Goal: Information Seeking & Learning: Check status

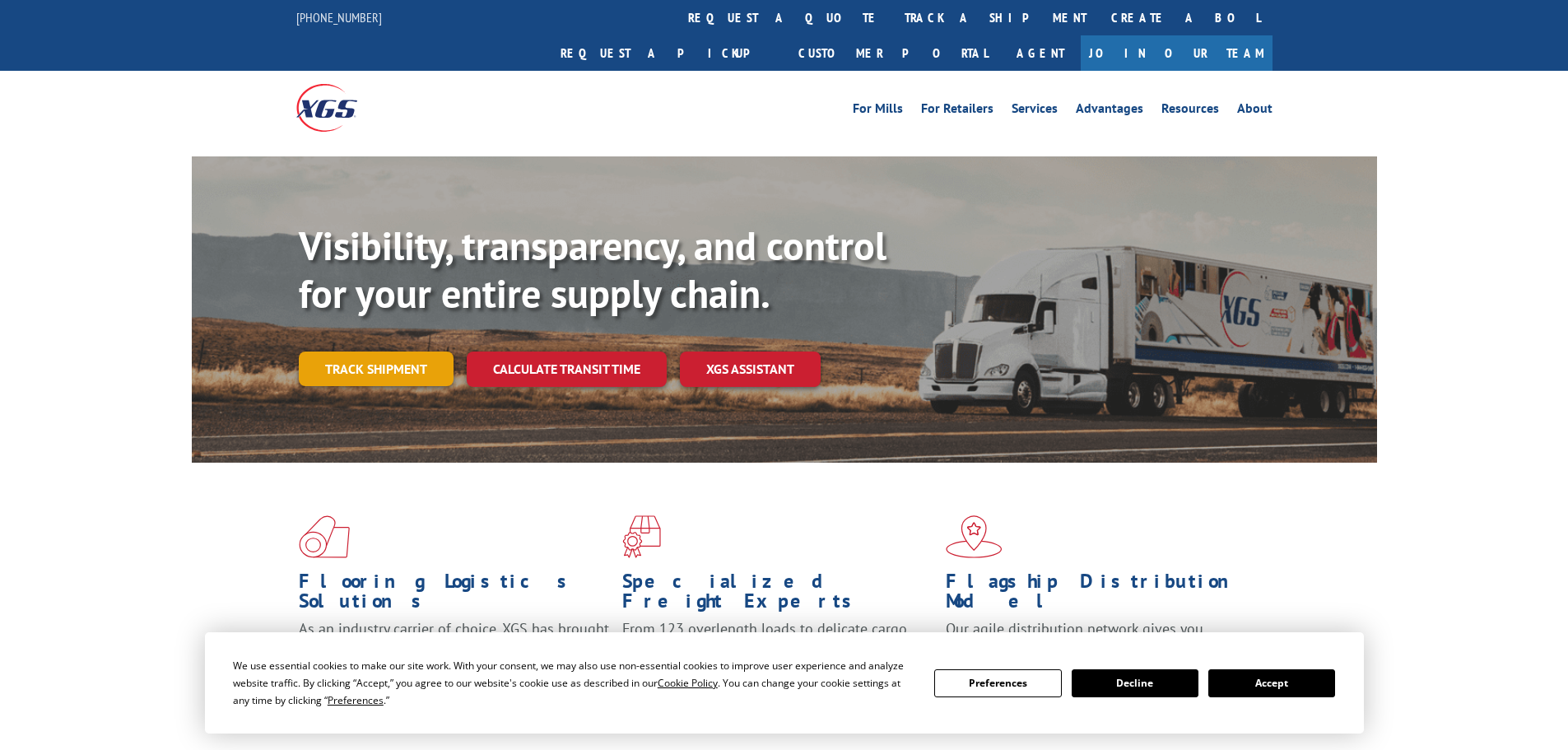
click at [388, 352] on link "Track shipment" at bounding box center [376, 369] width 155 height 35
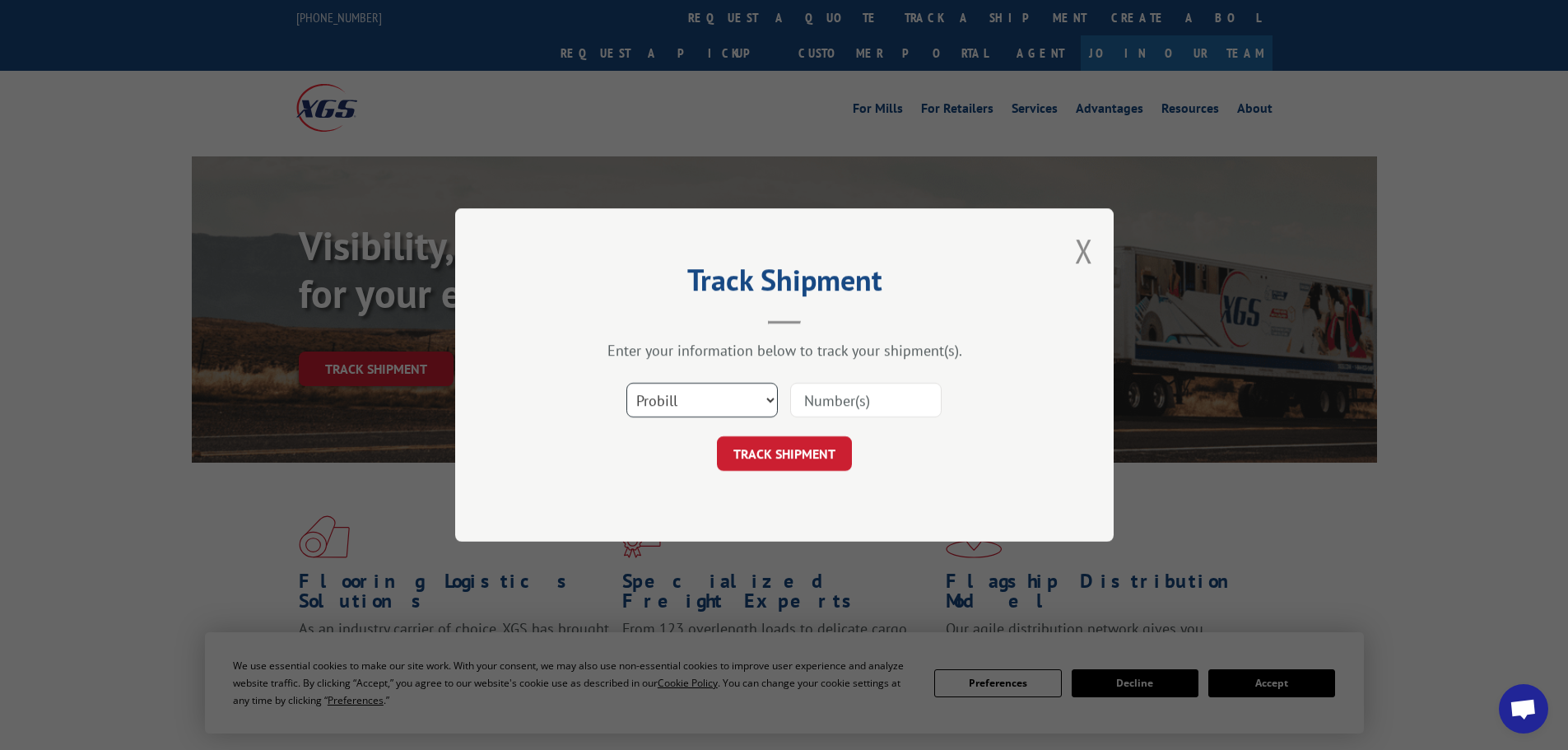
click at [709, 393] on select "Select category... Probill BOL PO" at bounding box center [702, 400] width 151 height 35
select select "po"
click at [627, 383] on select "Select category... Probill BOL PO" at bounding box center [702, 400] width 151 height 35
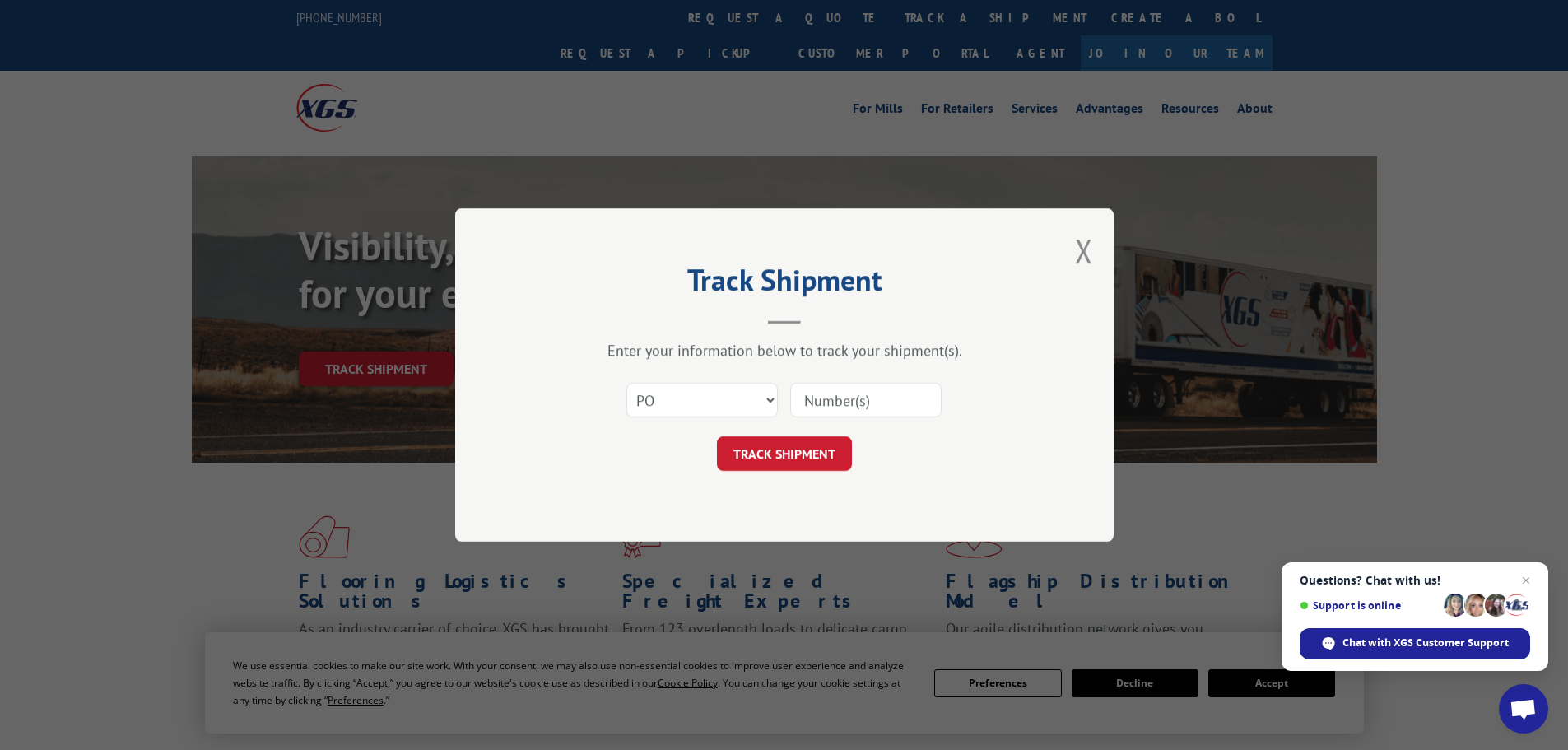
click at [851, 402] on input at bounding box center [865, 400] width 151 height 35
paste input "22533263"
type input "22533263"
click at [795, 458] on button "TRACK SHIPMENT" at bounding box center [785, 454] width 135 height 35
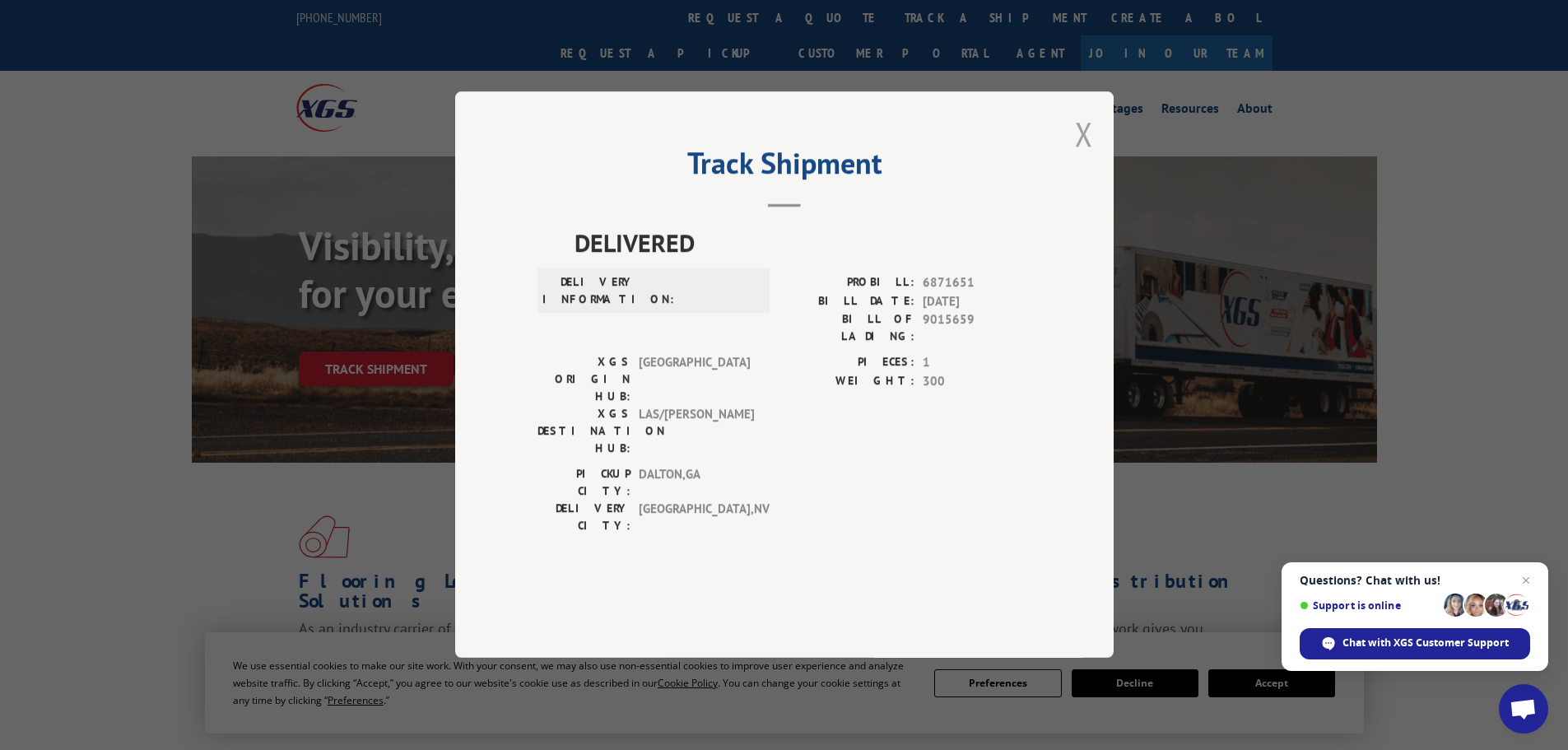
click at [1082, 156] on button "Close modal" at bounding box center [1084, 134] width 18 height 43
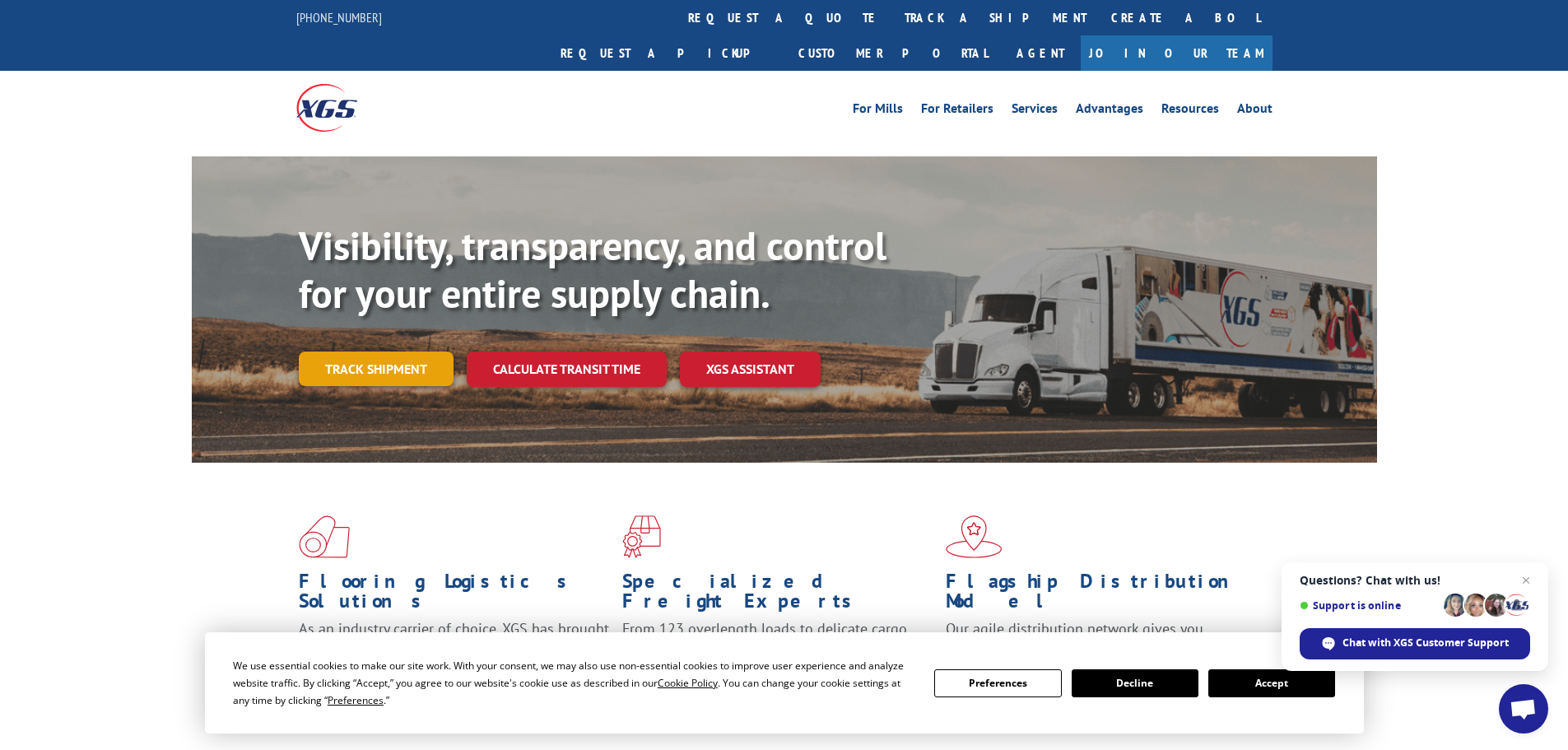
click at [390, 352] on link "Track shipment" at bounding box center [376, 369] width 155 height 35
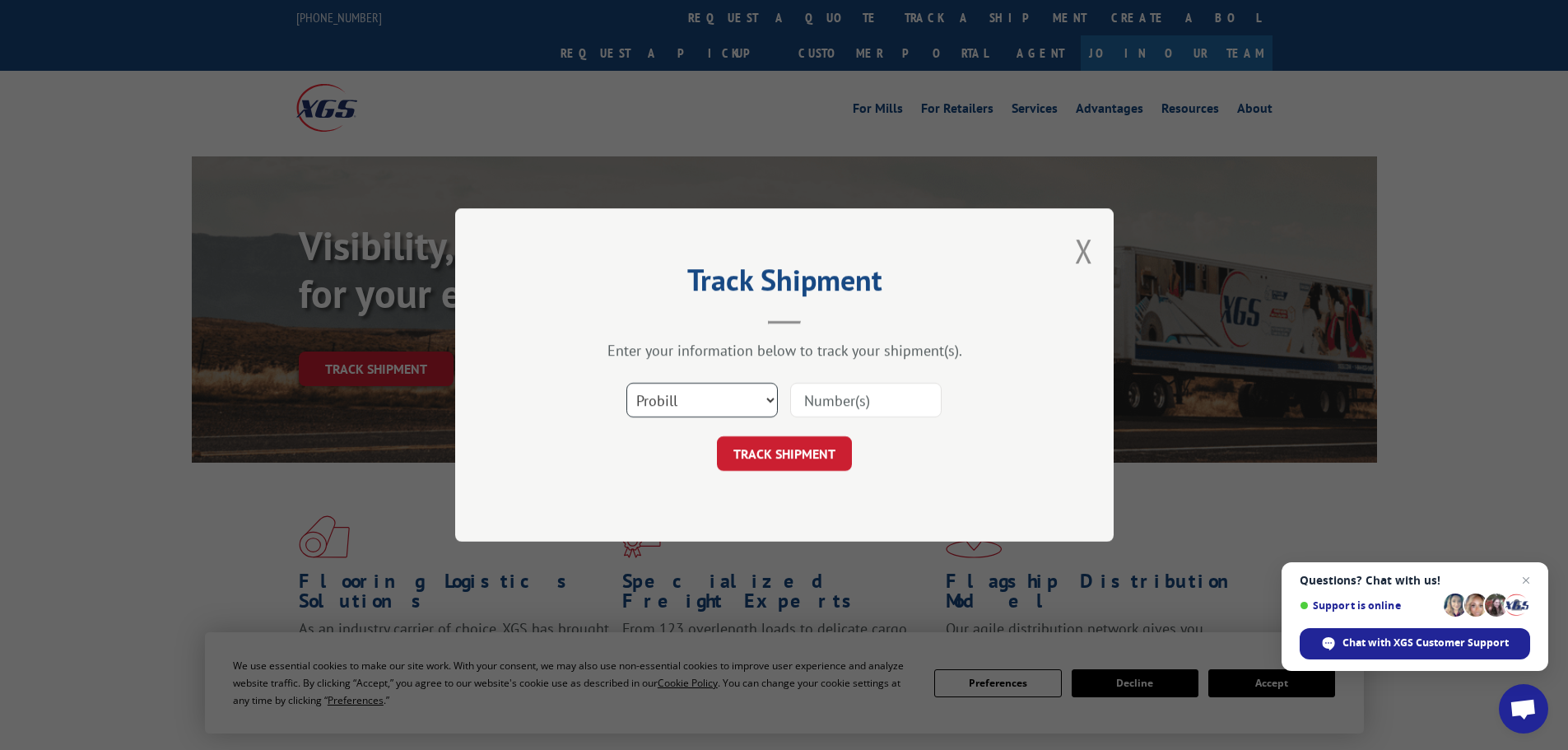
click at [678, 397] on select "Select category... Probill BOL PO" at bounding box center [702, 400] width 151 height 35
select select "po"
click at [627, 383] on select "Select category... Probill BOL PO" at bounding box center [702, 400] width 151 height 35
click at [811, 393] on input at bounding box center [865, 400] width 151 height 35
paste input "22533025"
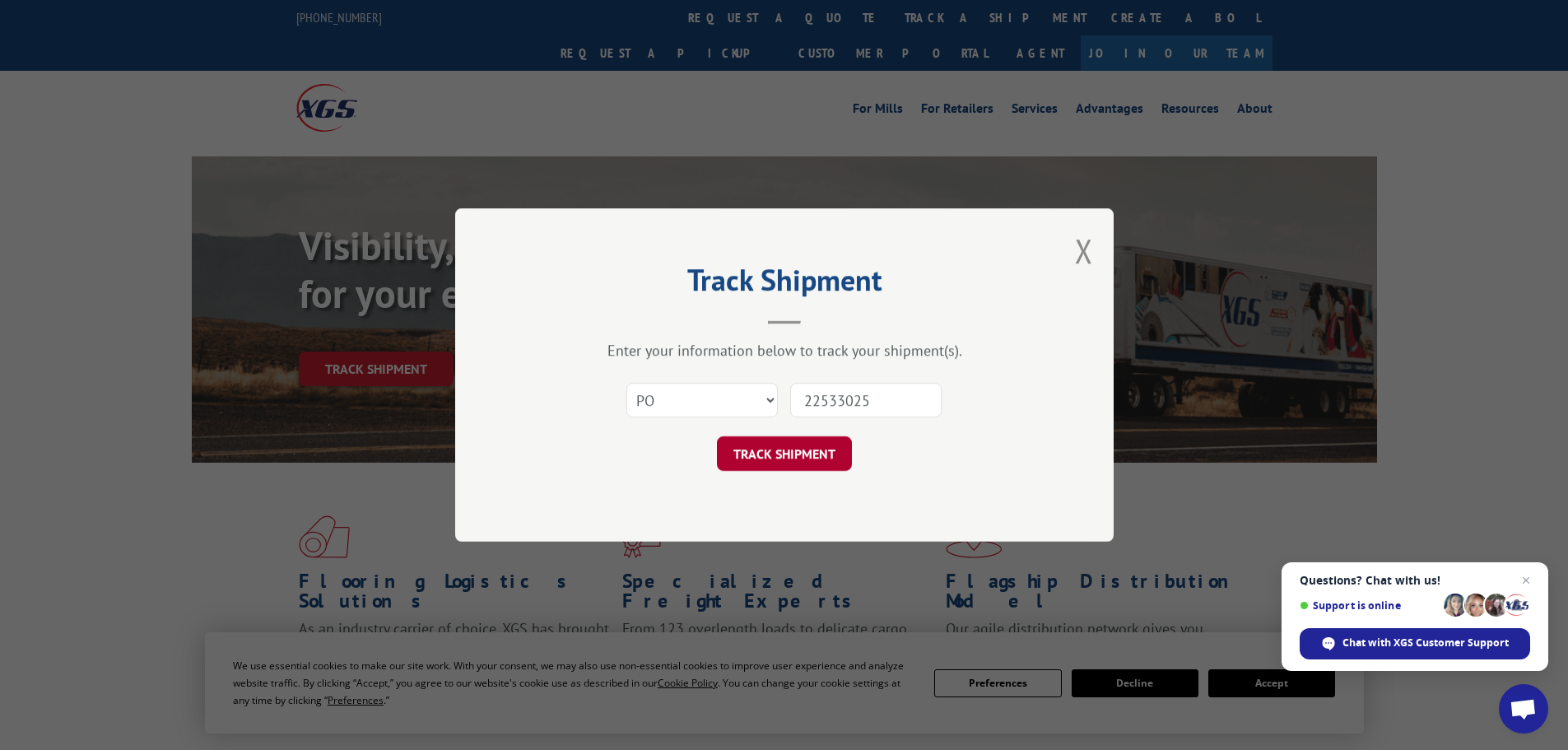
type input "22533025"
click at [746, 461] on button "TRACK SHIPMENT" at bounding box center [785, 454] width 135 height 35
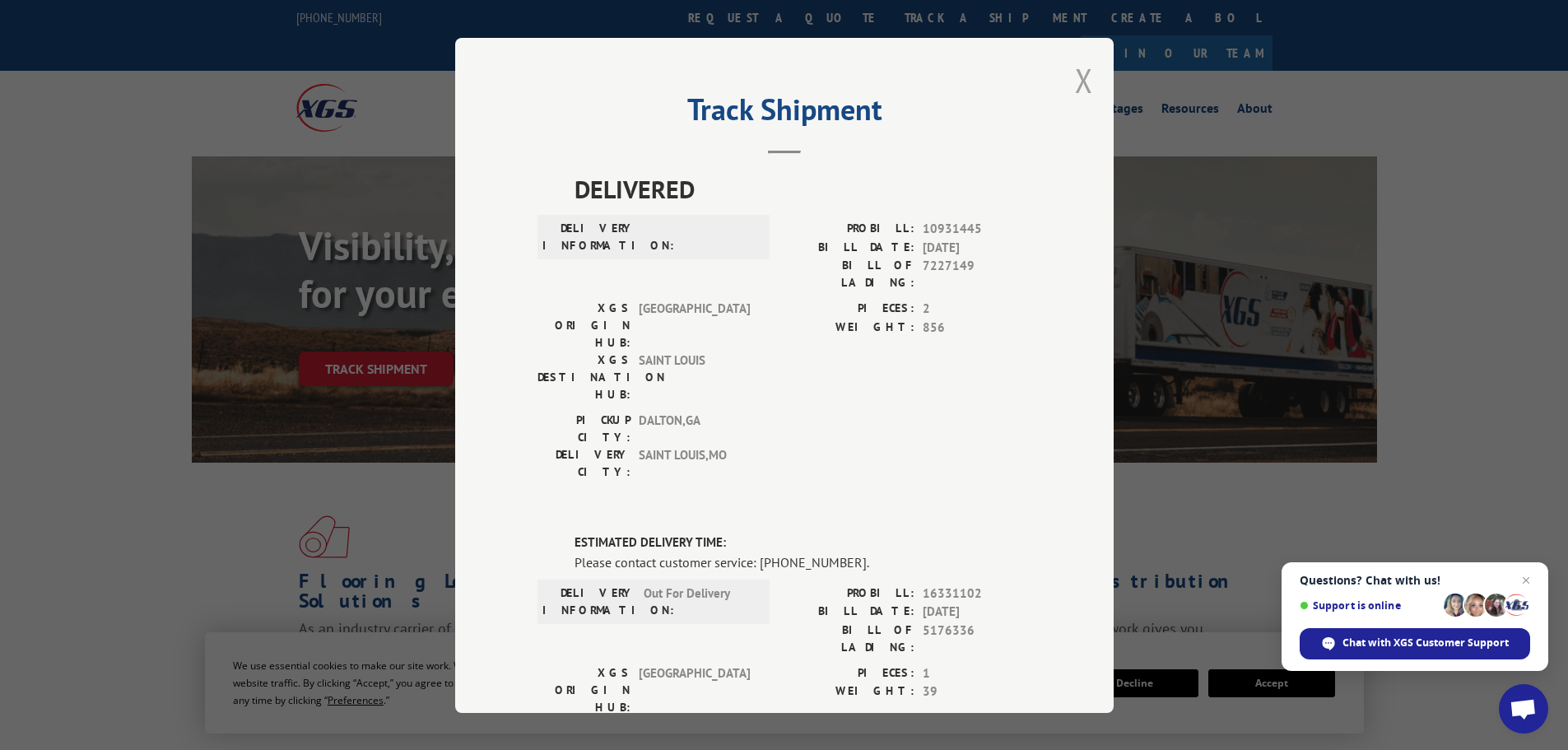
click at [1075, 78] on button "Close modal" at bounding box center [1084, 80] width 18 height 43
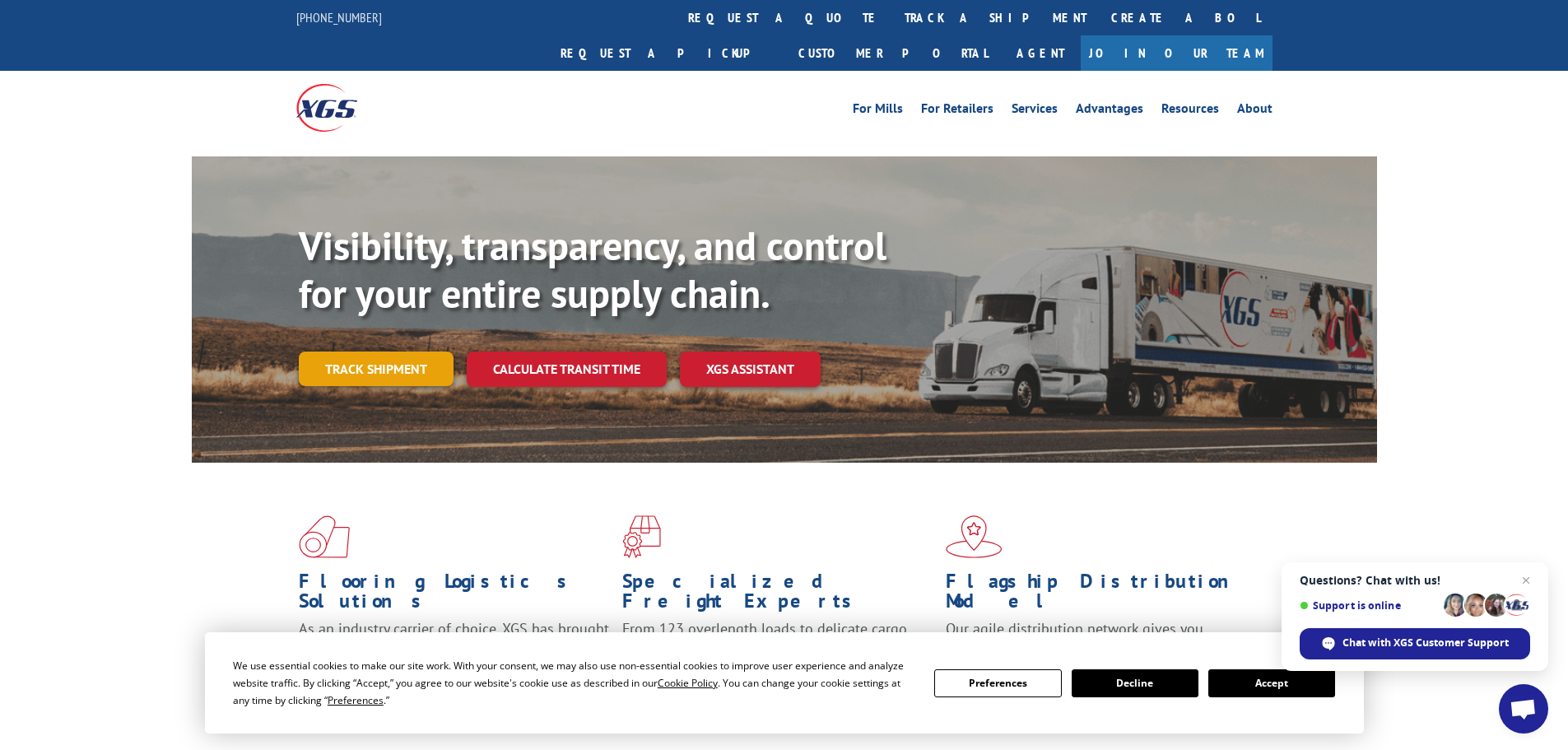
drag, startPoint x: 367, startPoint y: 335, endPoint x: 387, endPoint y: 327, distance: 21.5
click at [368, 352] on link "Track shipment" at bounding box center [376, 369] width 155 height 35
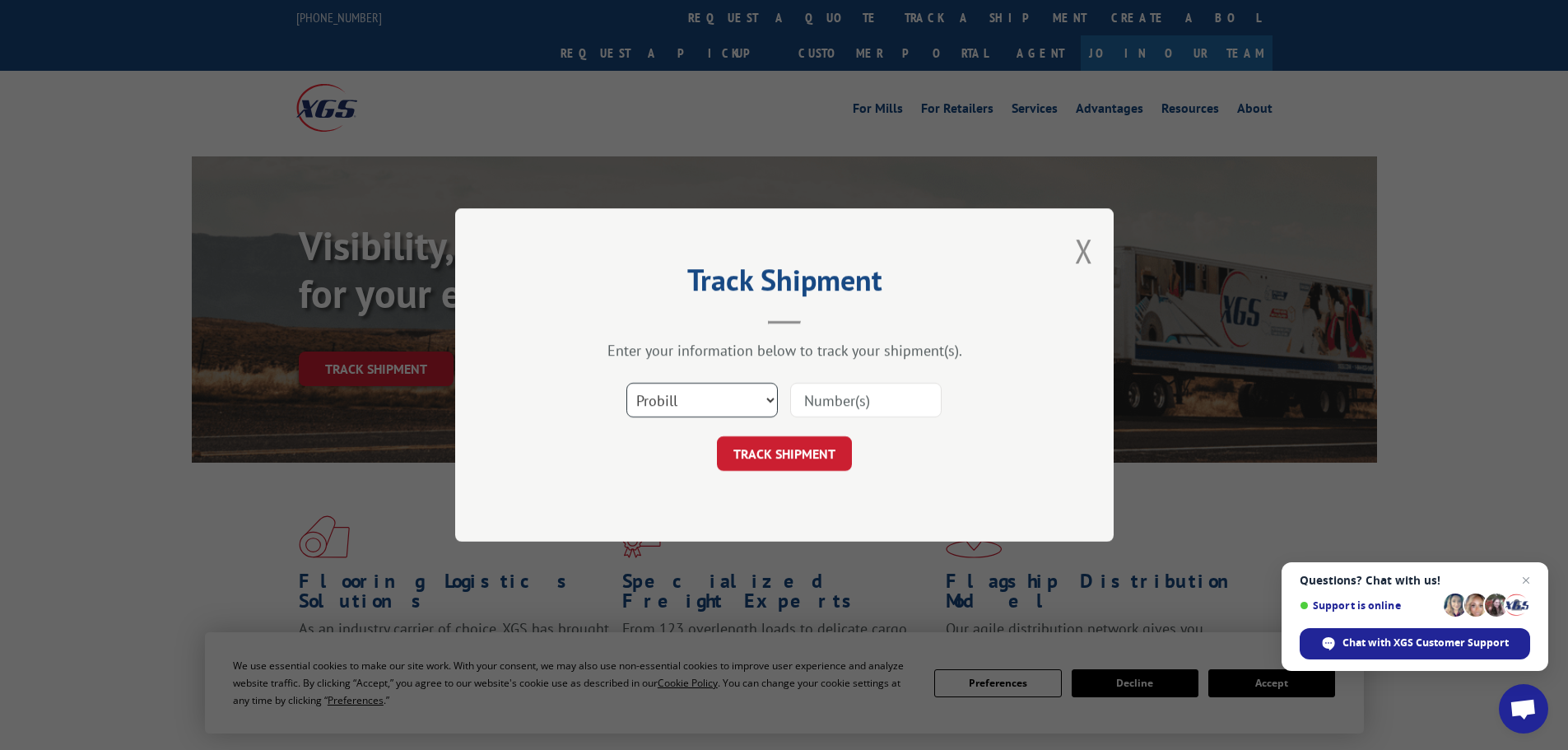
click at [725, 399] on select "Select category... Probill BOL PO" at bounding box center [702, 400] width 151 height 35
select select "po"
click at [627, 383] on select "Select category... Probill BOL PO" at bounding box center [702, 400] width 151 height 35
click at [813, 402] on input at bounding box center [865, 400] width 151 height 35
paste input "22532990"
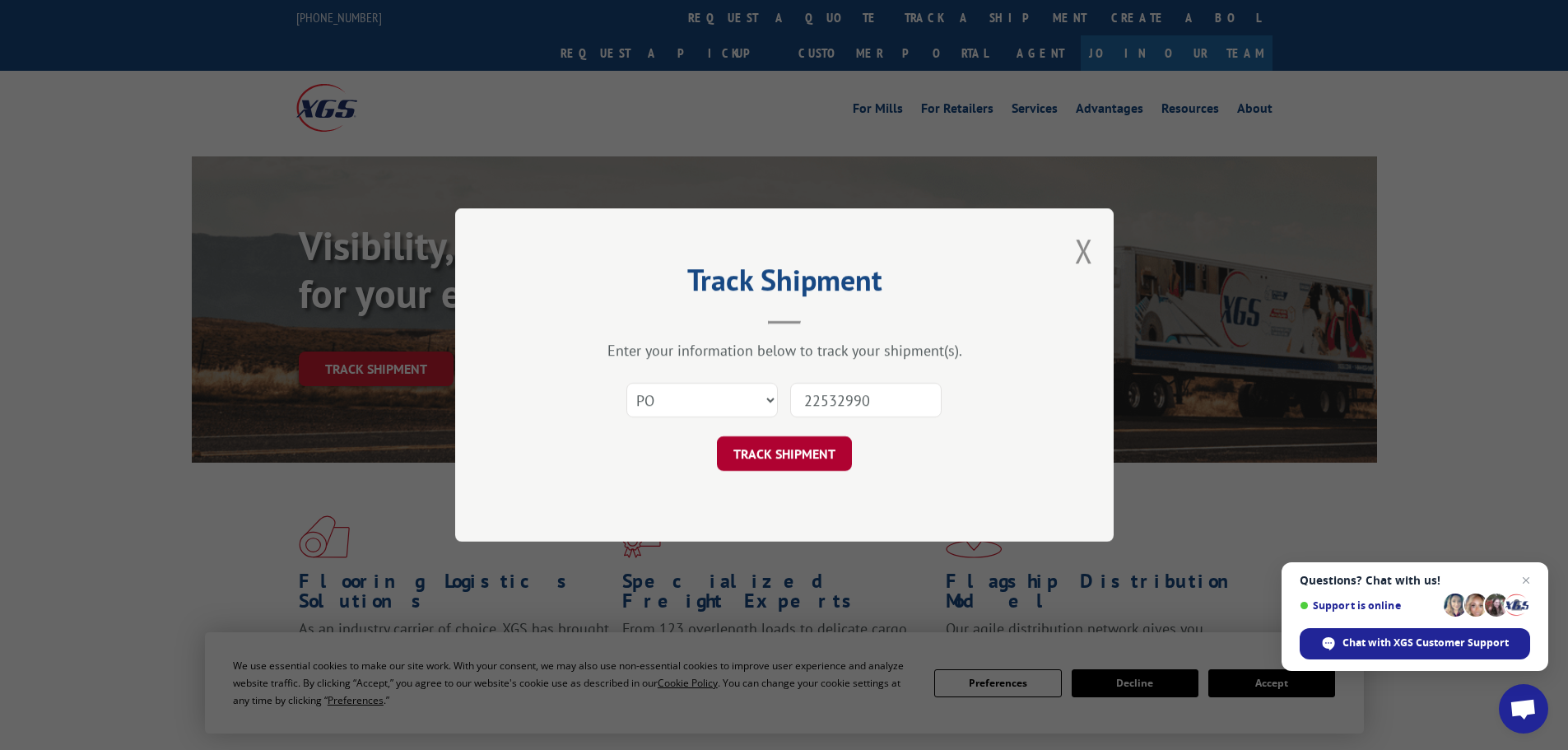
type input "22532990"
click at [794, 462] on button "TRACK SHIPMENT" at bounding box center [785, 454] width 135 height 35
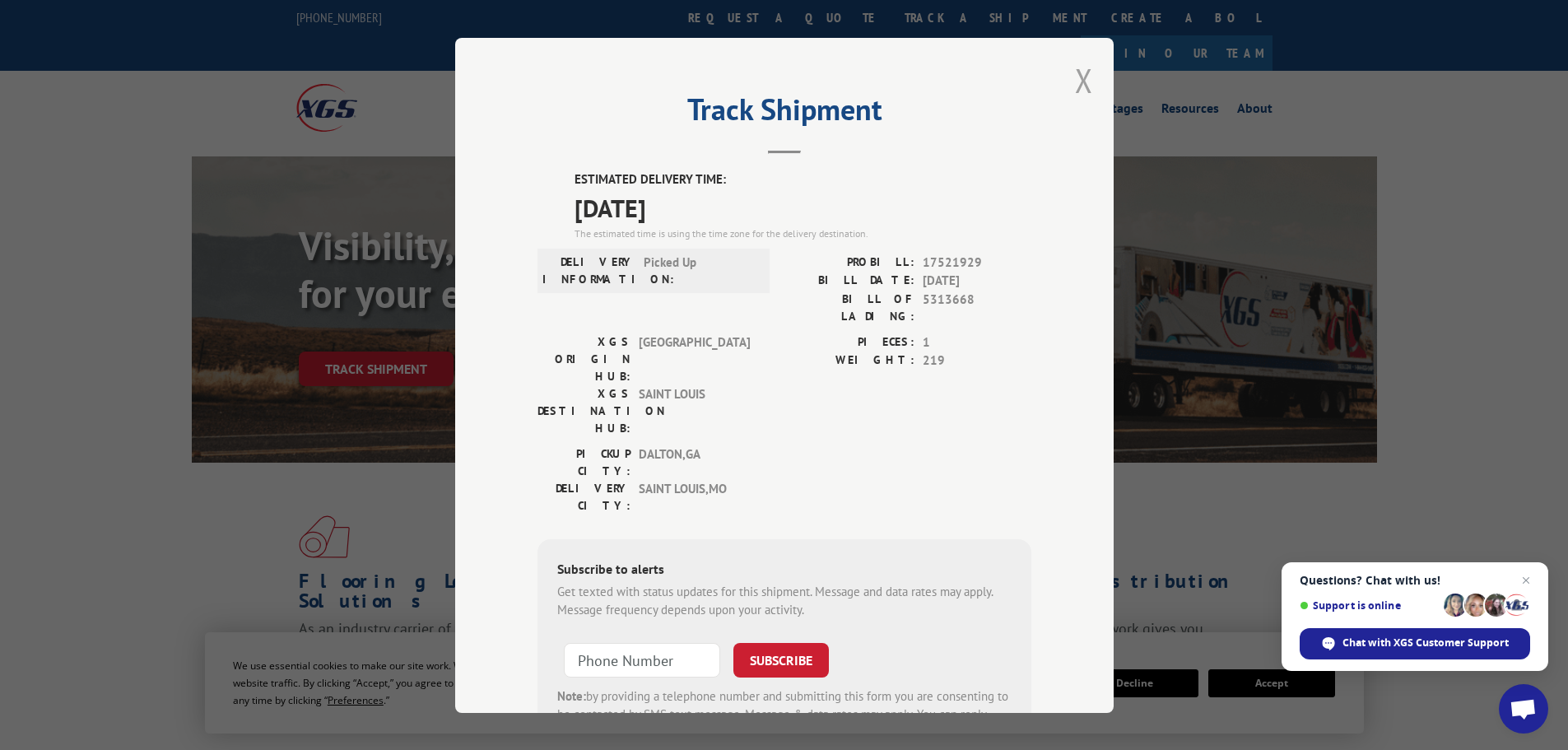
click at [1076, 77] on button "Close modal" at bounding box center [1084, 80] width 18 height 43
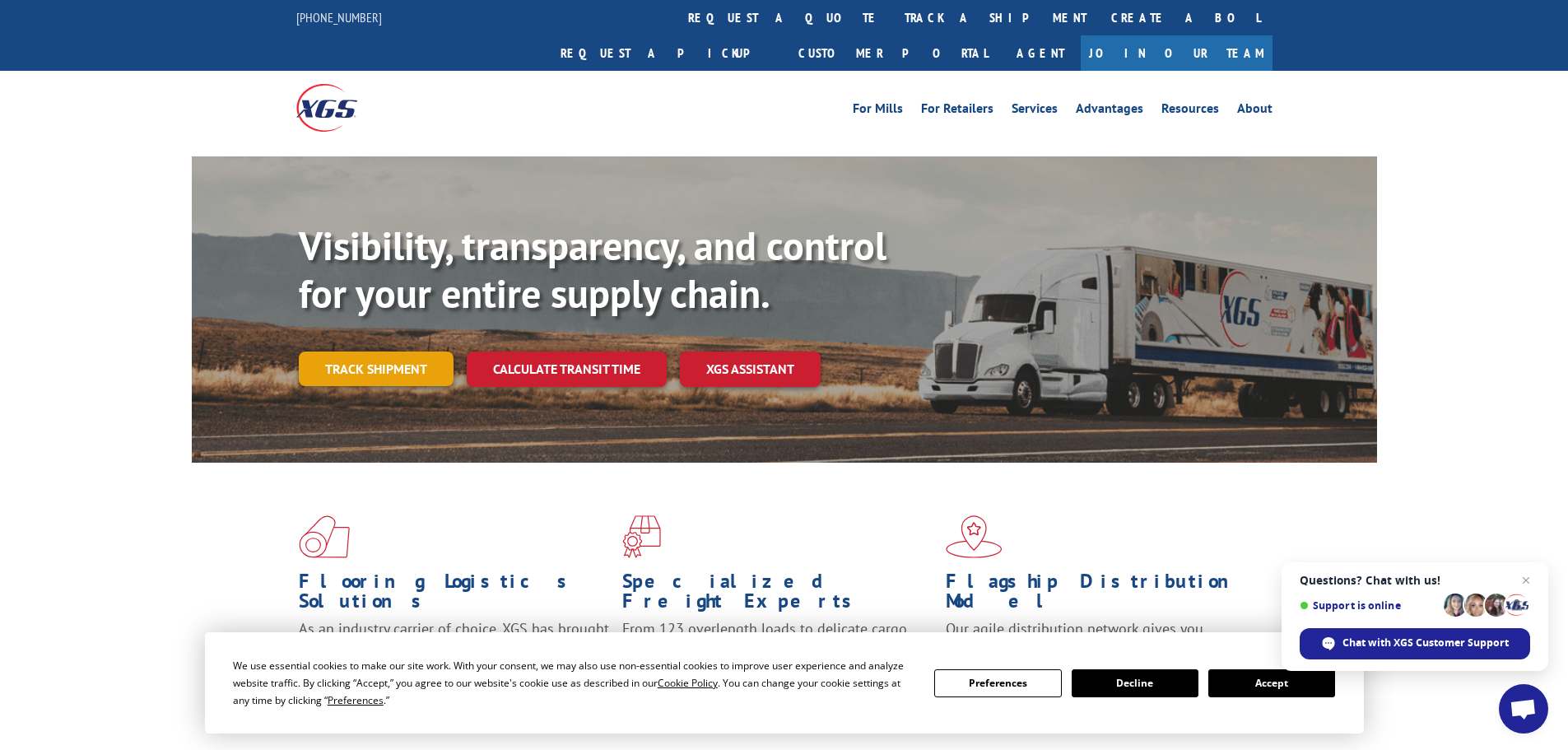
click at [359, 352] on link "Track shipment" at bounding box center [376, 369] width 155 height 35
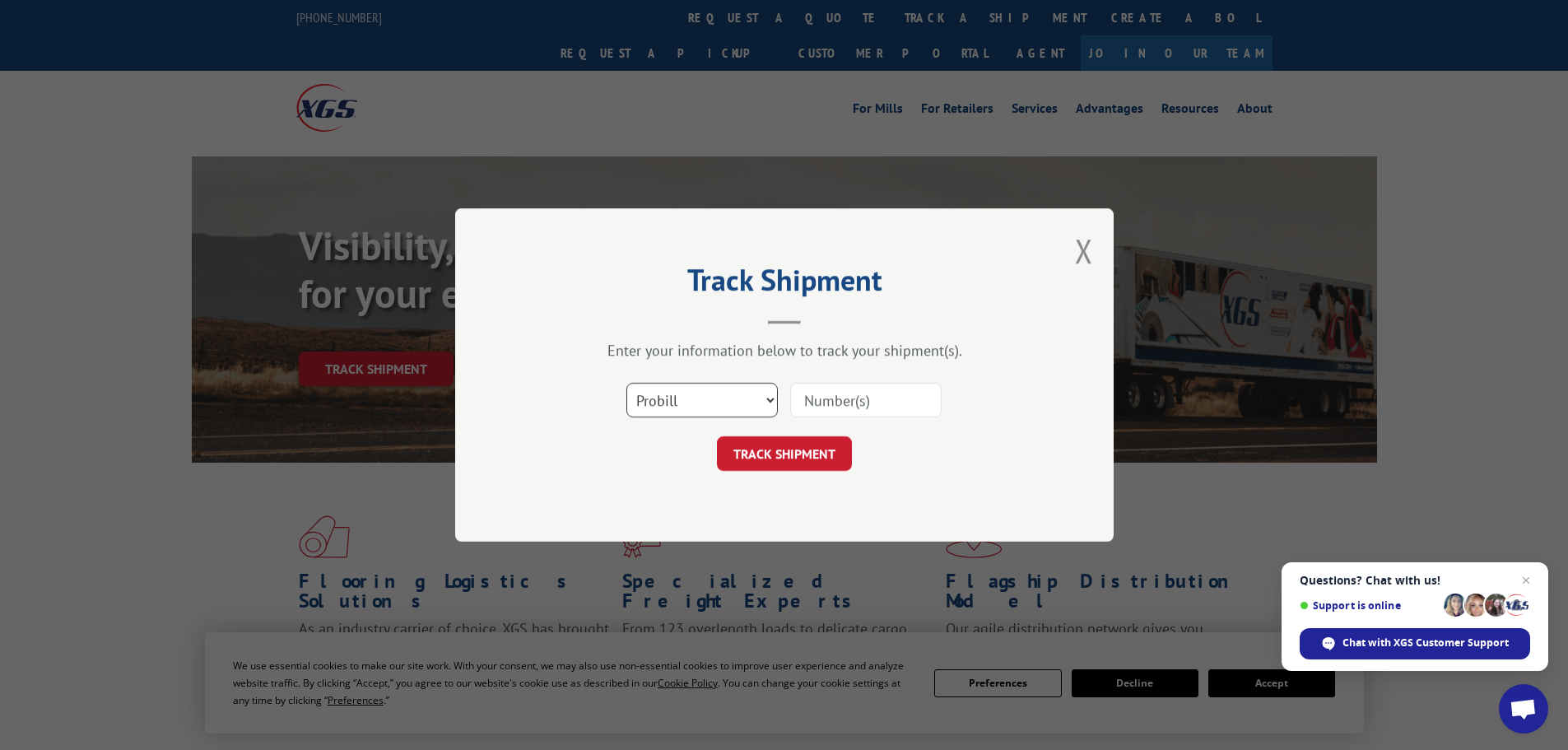
click at [657, 392] on select "Select category... Probill BOL PO" at bounding box center [702, 400] width 151 height 35
select select "po"
click at [627, 383] on select "Select category... Probill BOL PO" at bounding box center [702, 400] width 151 height 35
click at [825, 411] on input at bounding box center [865, 400] width 151 height 35
paste input "22532990"
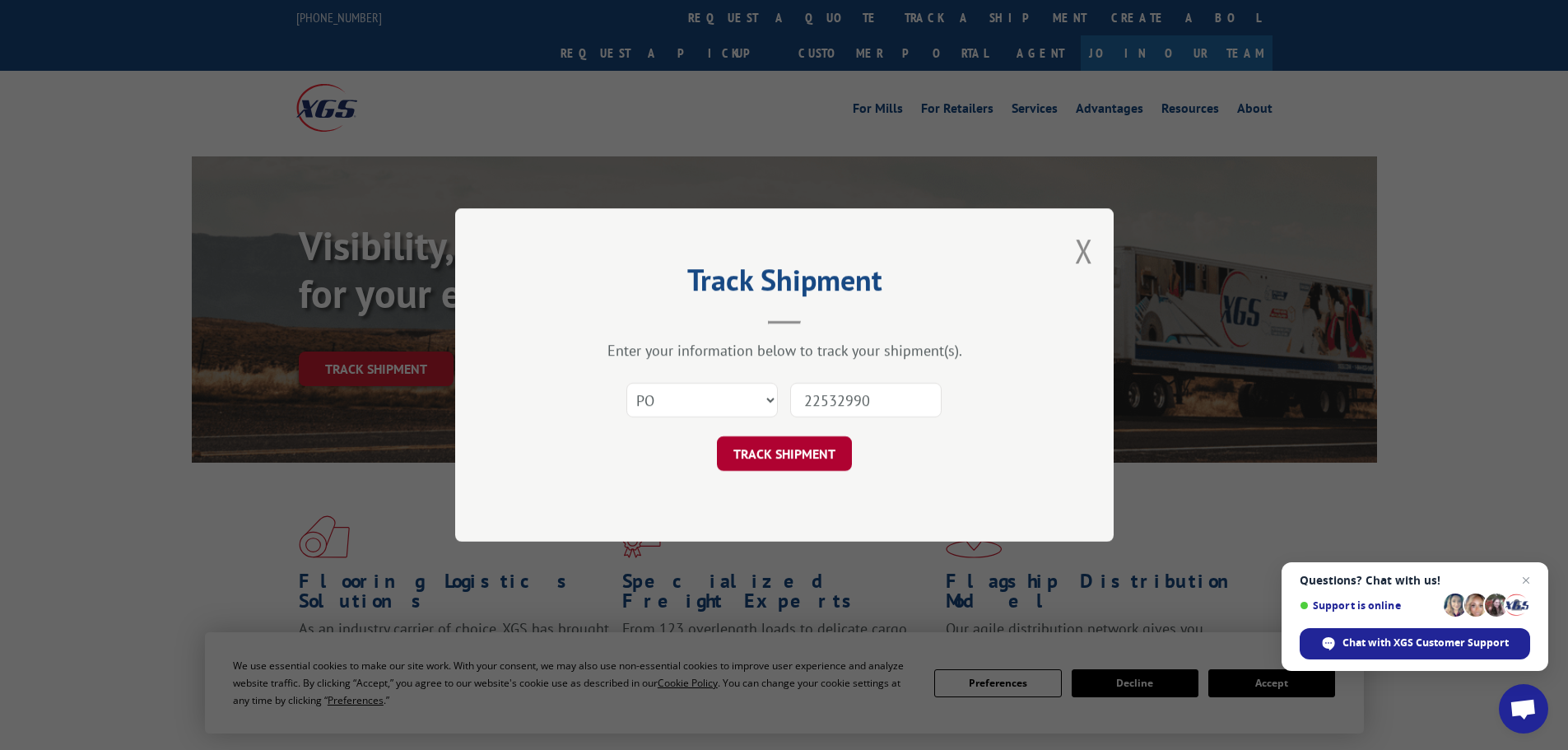
type input "22532990"
click at [793, 445] on button "TRACK SHIPMENT" at bounding box center [785, 454] width 135 height 35
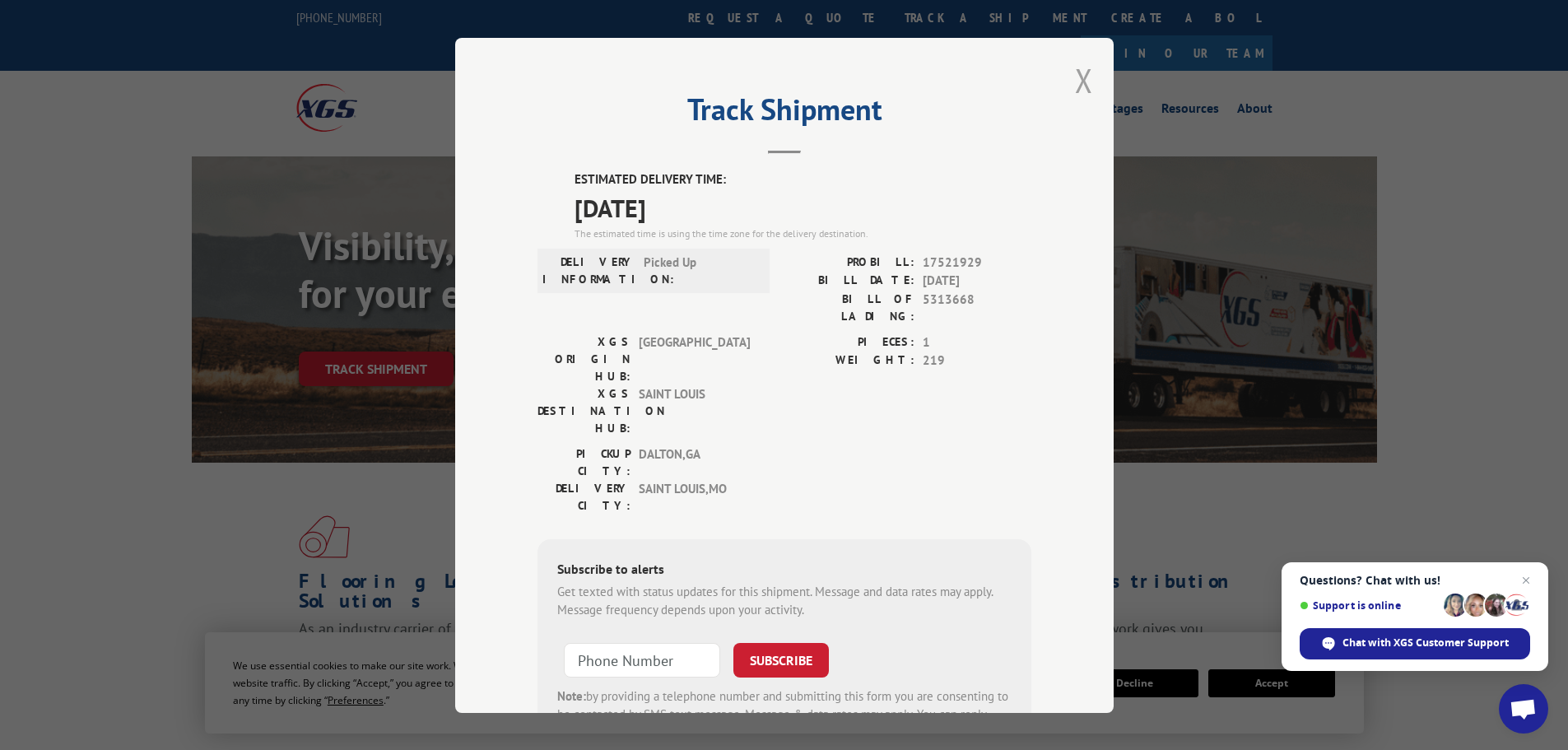
click at [1082, 79] on button "Close modal" at bounding box center [1084, 80] width 18 height 43
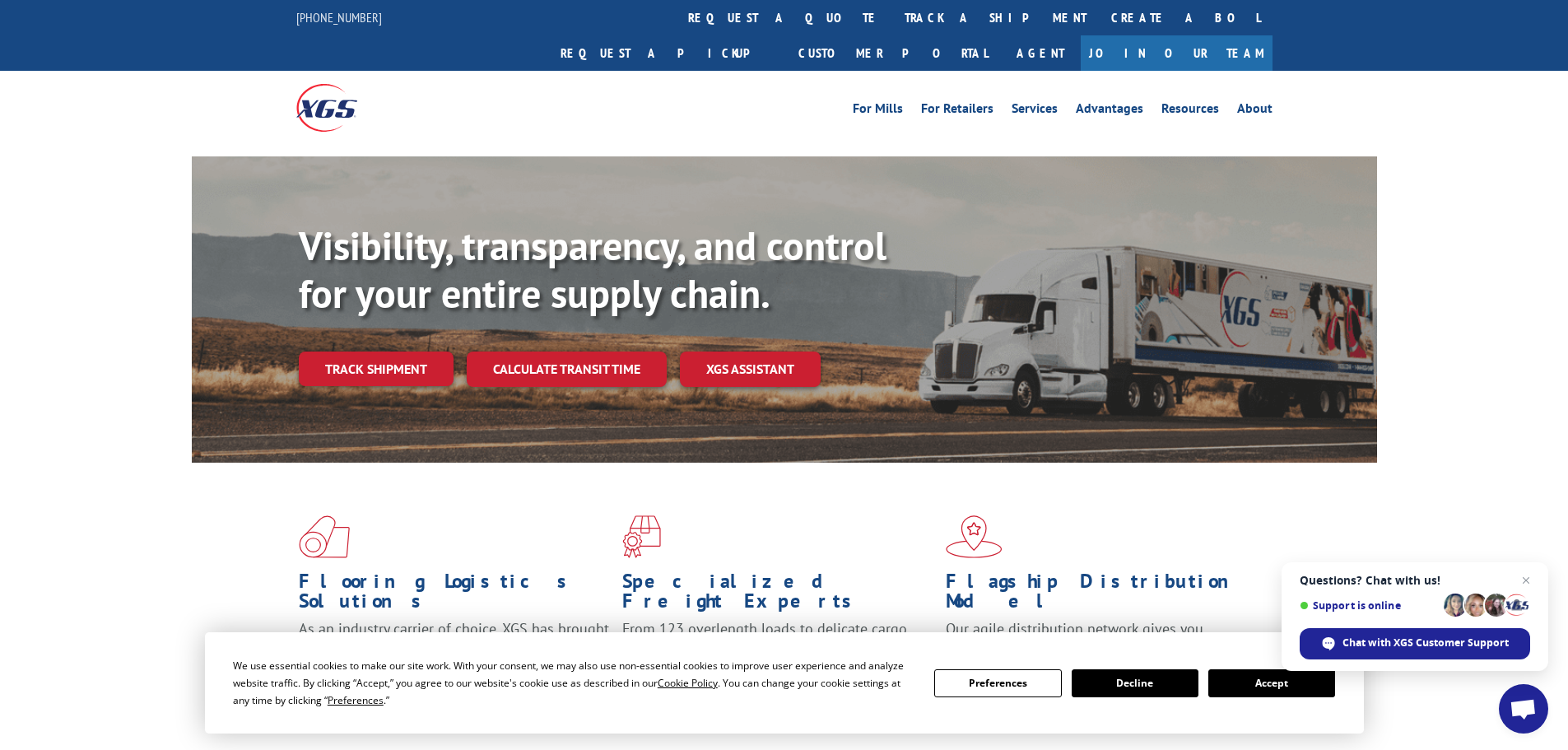
click at [354, 352] on link "Track shipment" at bounding box center [376, 369] width 155 height 35
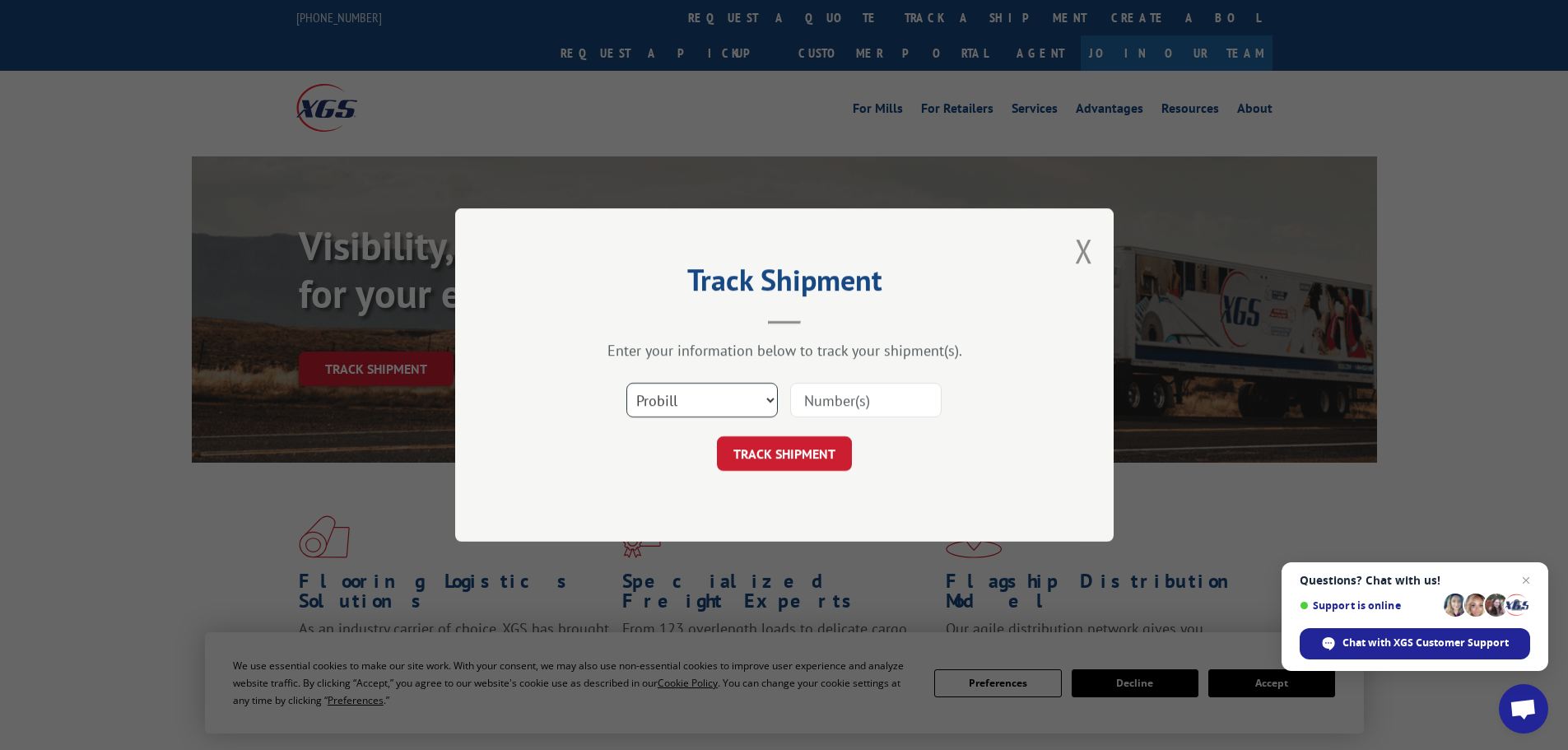
click at [736, 410] on select "Select category... Probill BOL PO" at bounding box center [702, 400] width 151 height 35
select select "po"
click at [627, 383] on select "Select category... Probill BOL PO" at bounding box center [702, 400] width 151 height 35
click at [828, 386] on input at bounding box center [865, 400] width 151 height 35
paste input "22532990"
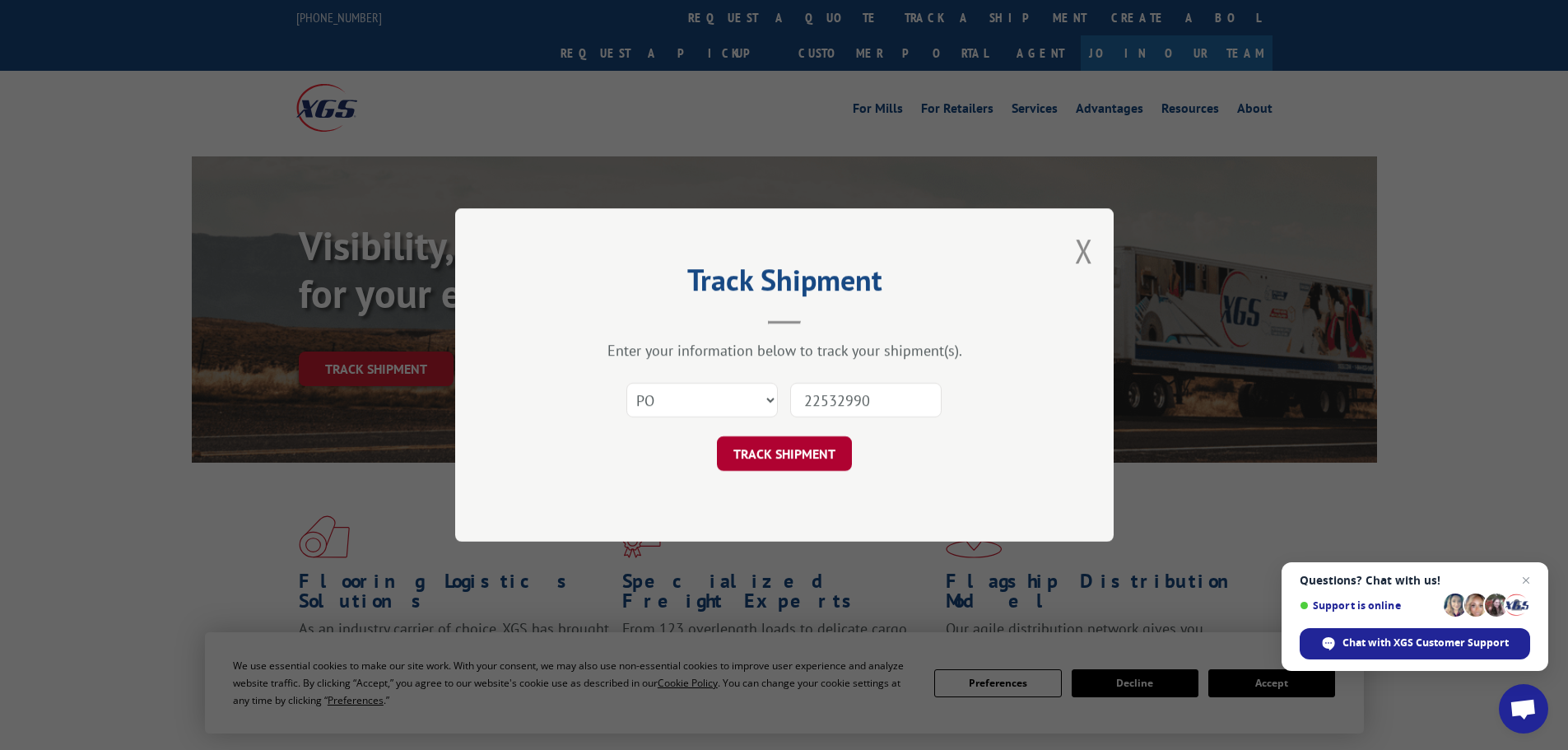
type input "22532990"
click at [777, 454] on button "TRACK SHIPMENT" at bounding box center [785, 454] width 135 height 35
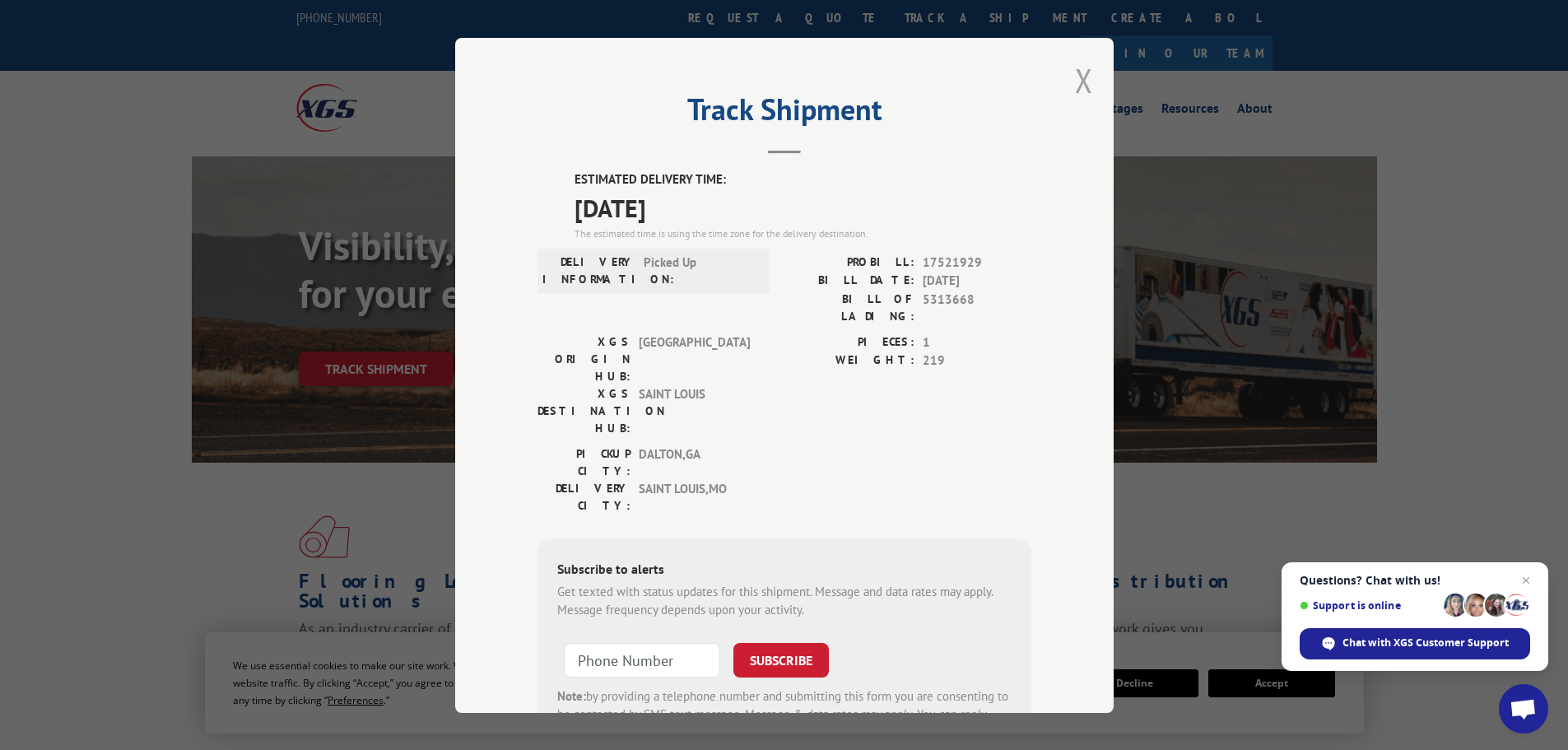
click at [1083, 72] on button "Close modal" at bounding box center [1084, 80] width 18 height 43
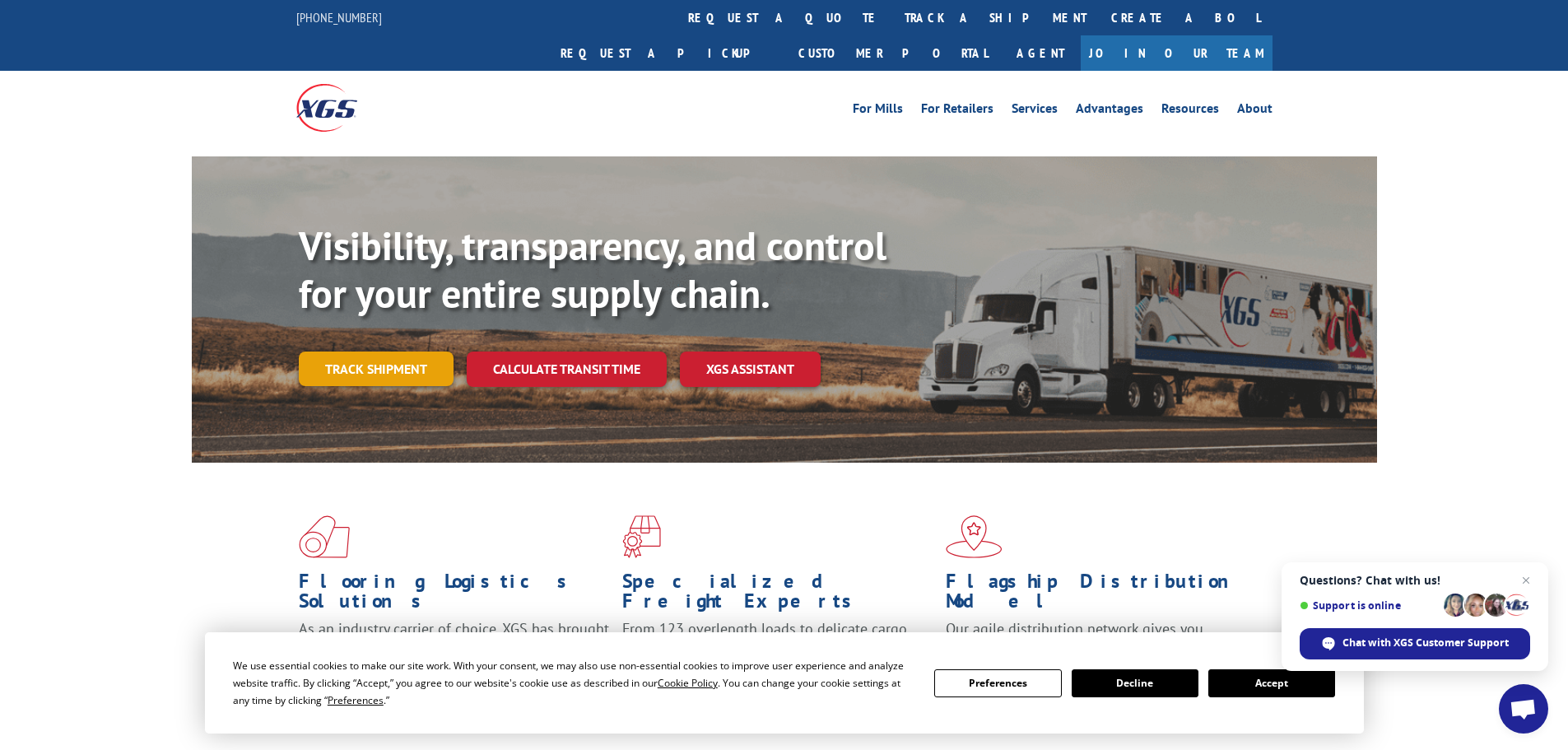
click at [410, 352] on link "Track shipment" at bounding box center [376, 369] width 155 height 35
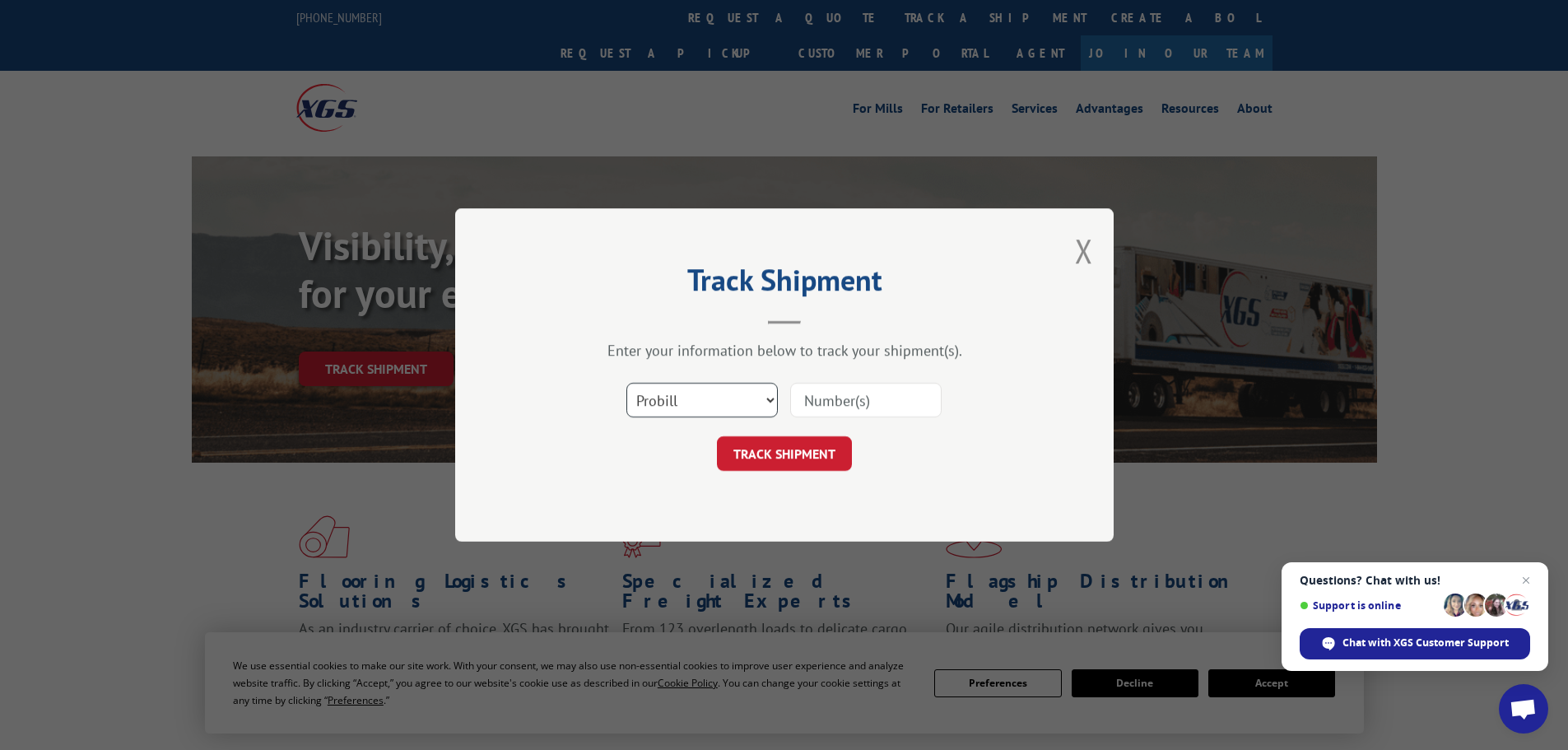
click at [695, 404] on select "Select category... Probill BOL PO" at bounding box center [702, 400] width 151 height 35
select select "po"
click at [627, 383] on select "Select category... Probill BOL PO" at bounding box center [702, 400] width 151 height 35
click at [813, 403] on input at bounding box center [865, 400] width 151 height 35
paste input "22533229"
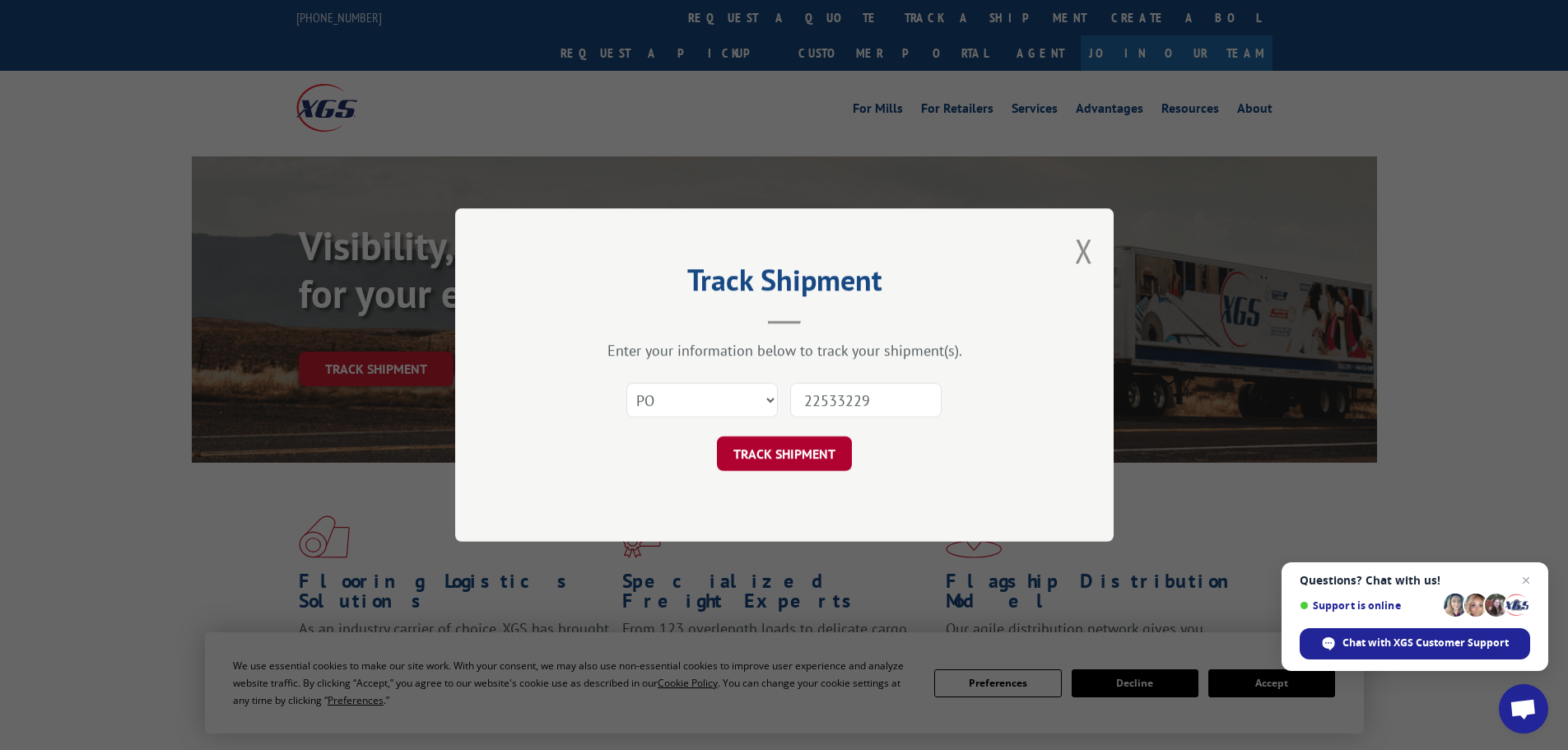
type input "22533229"
click at [776, 461] on button "TRACK SHIPMENT" at bounding box center [785, 454] width 135 height 35
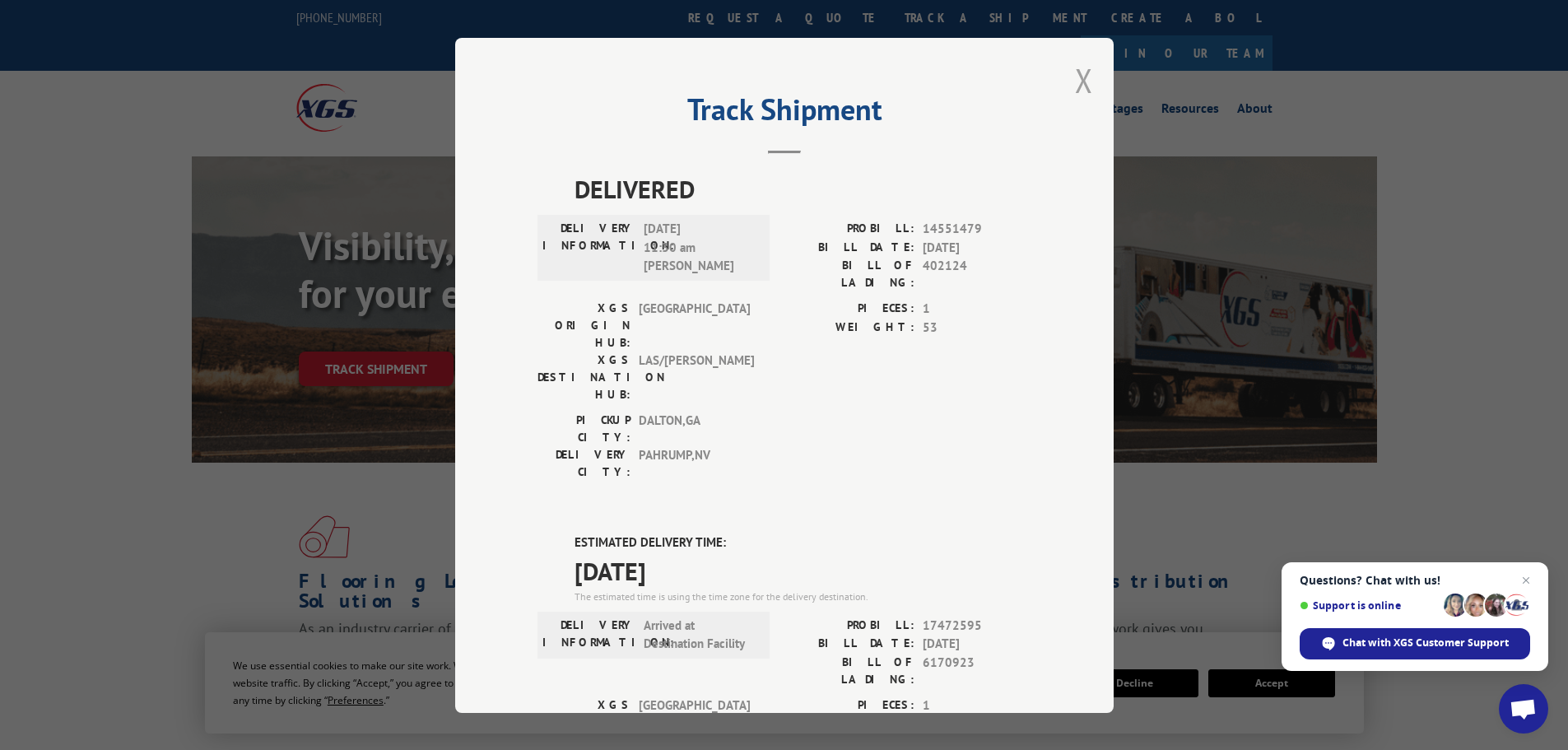
click at [1076, 79] on button "Close modal" at bounding box center [1084, 80] width 18 height 43
